Goal: Information Seeking & Learning: Compare options

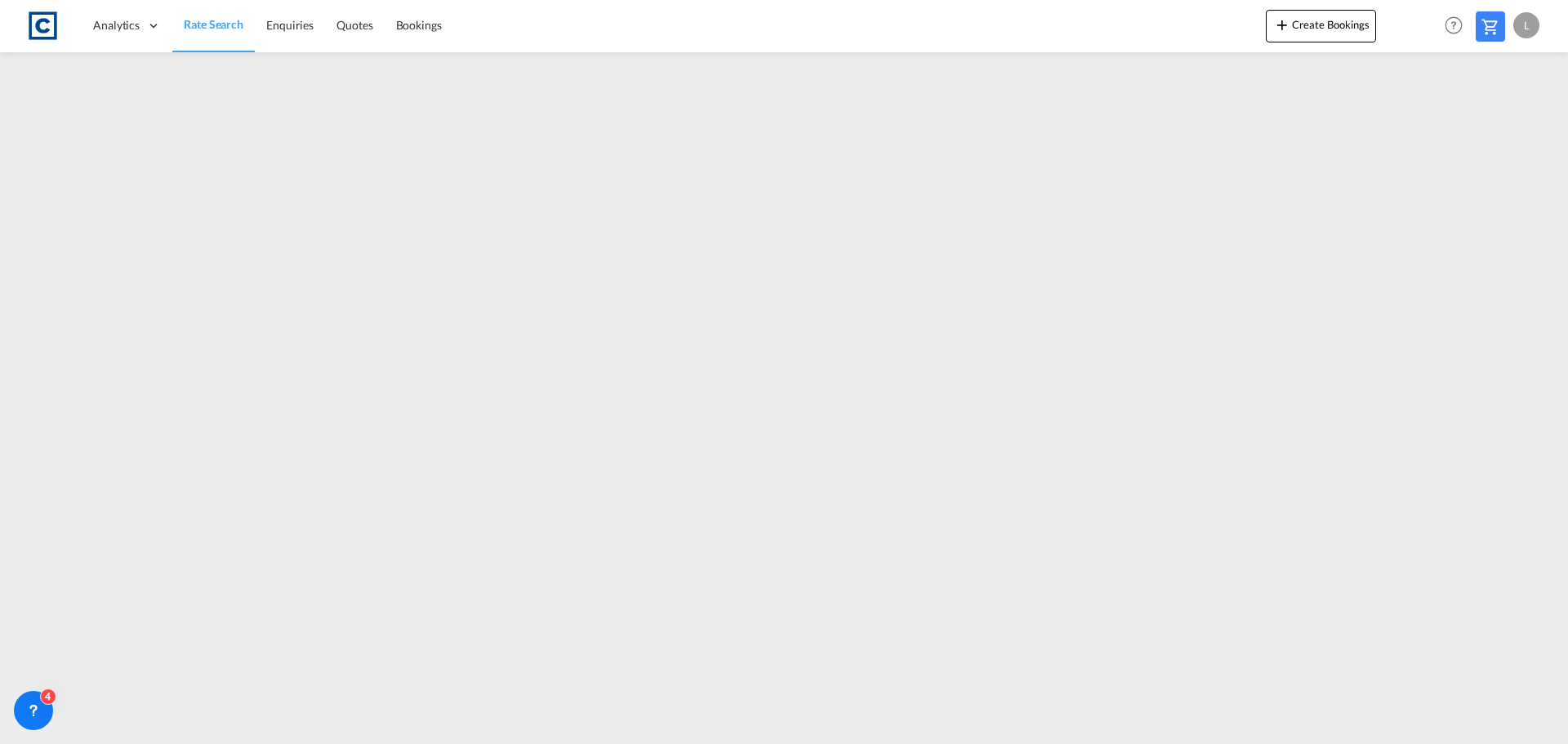
click at [206, 19] on span "Rate Search" at bounding box center [213, 24] width 59 height 14
click at [199, 26] on span "Rate Search" at bounding box center [213, 24] width 59 height 14
click at [194, 18] on span "Rate Search" at bounding box center [213, 24] width 59 height 14
click at [204, 18] on span "Rate Search" at bounding box center [213, 24] width 59 height 14
click at [212, 20] on span "Rate Search" at bounding box center [213, 24] width 59 height 14
